Goal: Navigation & Orientation: Find specific page/section

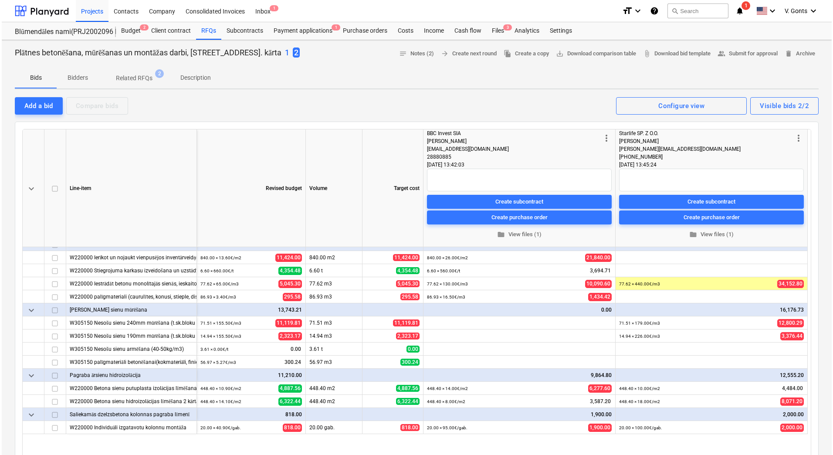
scroll to position [11, 0]
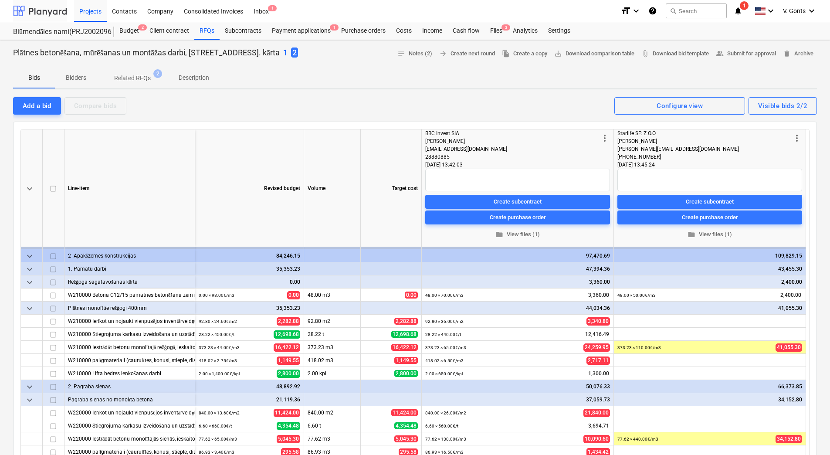
click at [34, 15] on div at bounding box center [40, 11] width 54 height 22
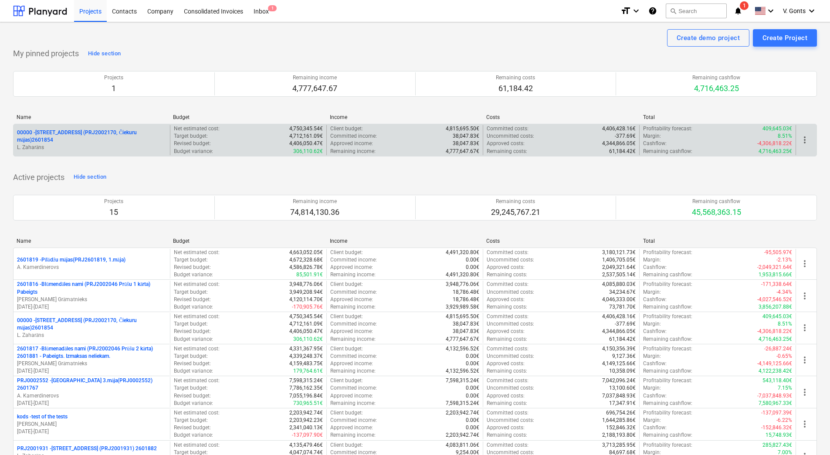
click at [71, 135] on p "00000 - [STREET_ADDRESS] (PRJ2002170, Čiekuru mājas)2601854" at bounding box center [91, 136] width 149 height 15
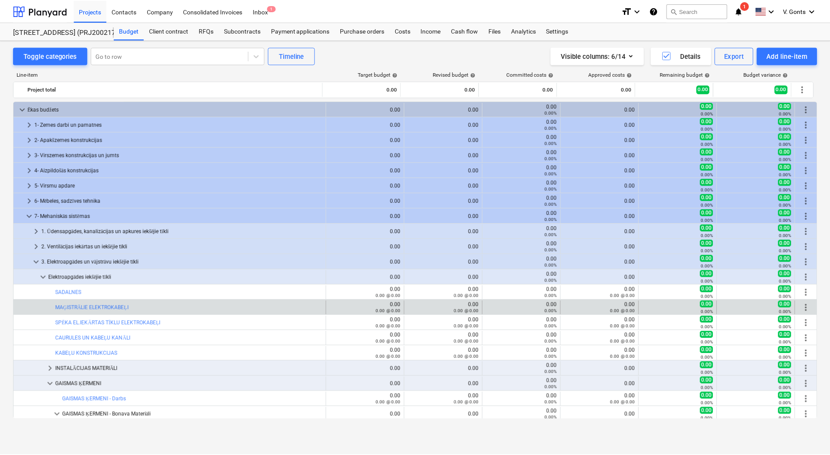
scroll to position [192, 0]
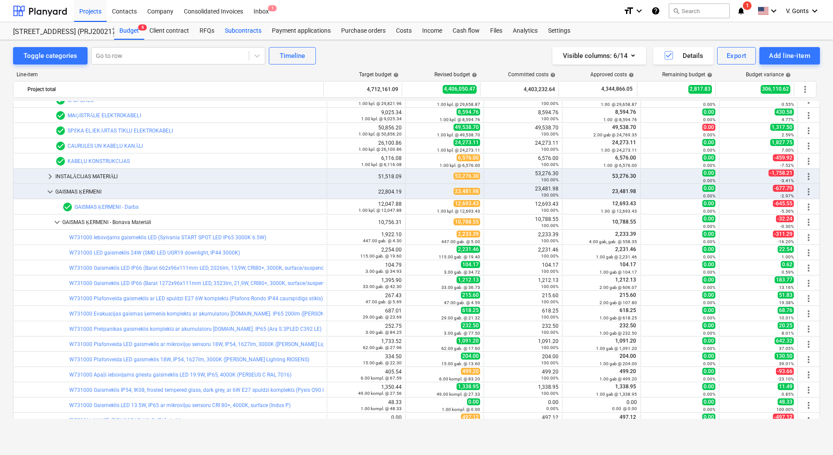
click at [243, 32] on div "Subcontracts" at bounding box center [243, 30] width 47 height 17
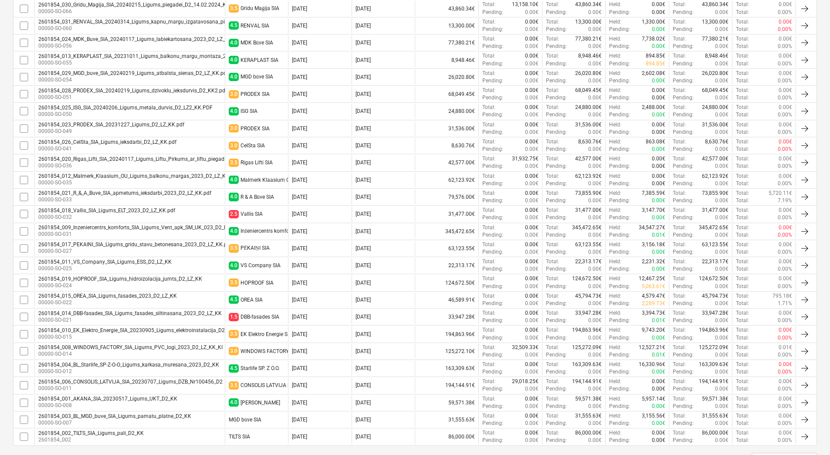
scroll to position [147, 0]
